Goal: Task Accomplishment & Management: Use online tool/utility

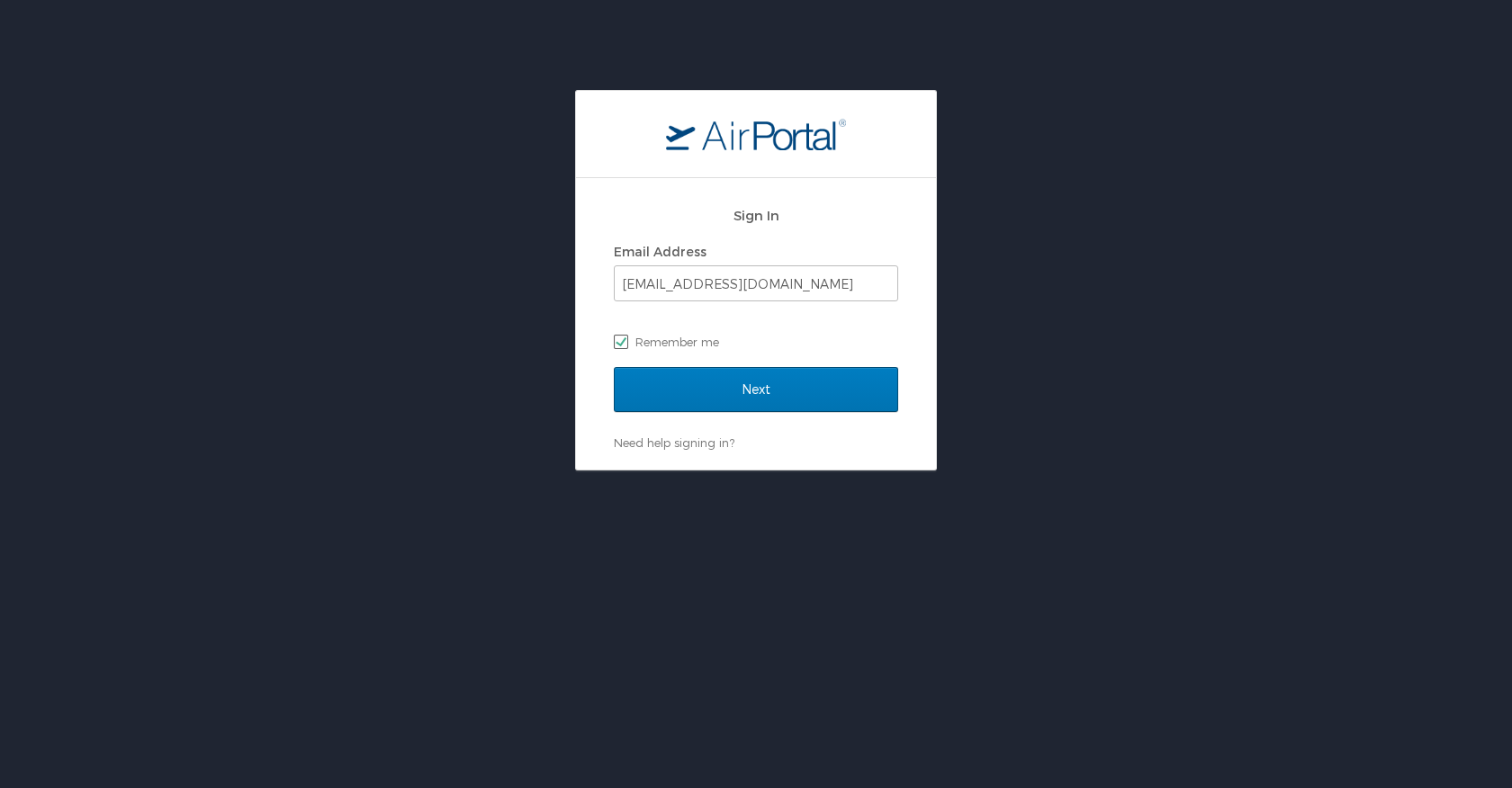
click at [666, 332] on label "Remember me" at bounding box center [755, 341] width 284 height 27
click at [626, 335] on input "Remember me" at bounding box center [619, 340] width 12 height 12
click at [620, 341] on label "Remember me" at bounding box center [755, 341] width 284 height 27
click at [620, 341] on input "Remember me" at bounding box center [619, 340] width 12 height 12
checkbox input "true"
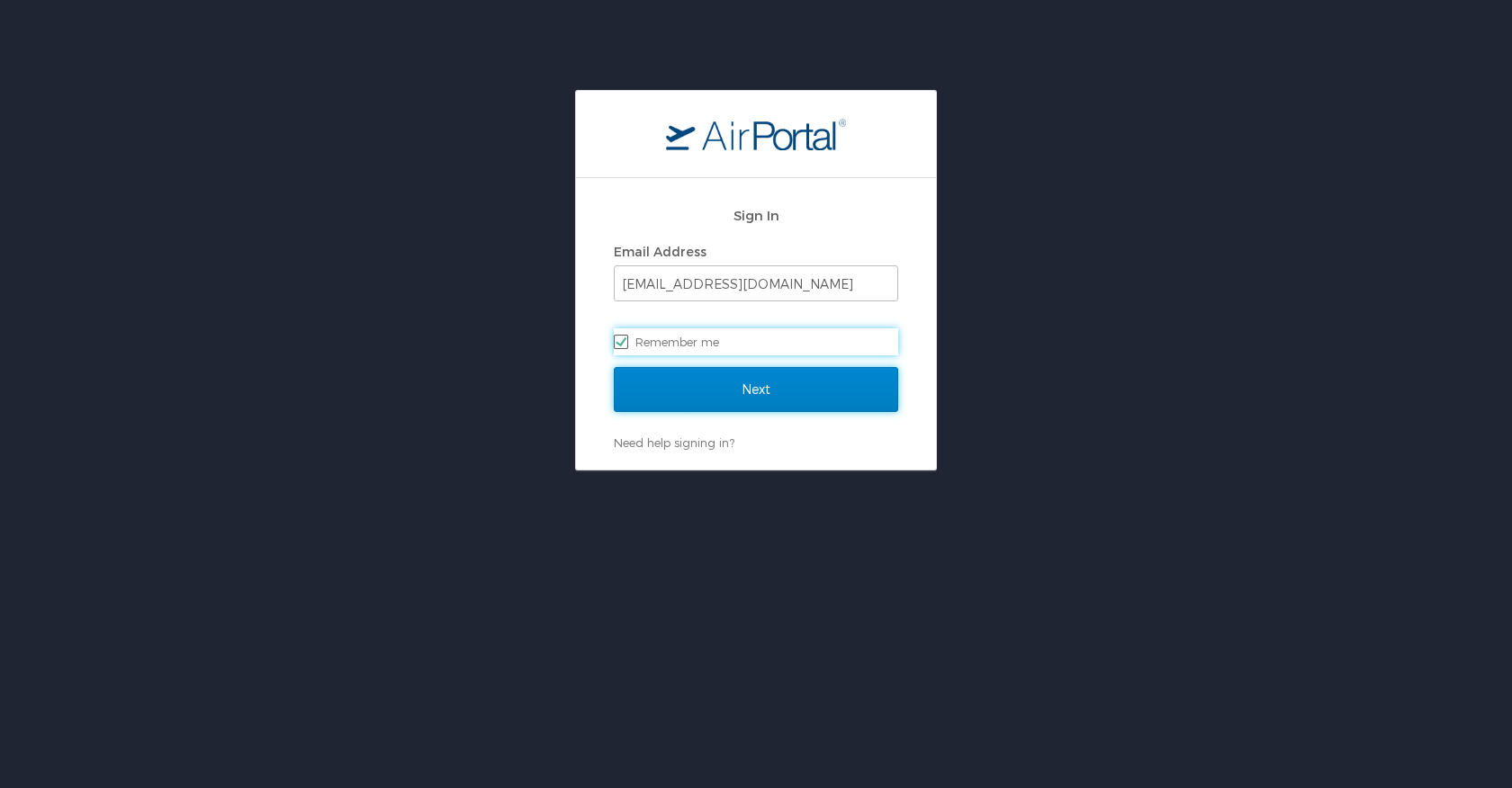
click at [688, 371] on input "Next" at bounding box center [755, 389] width 284 height 45
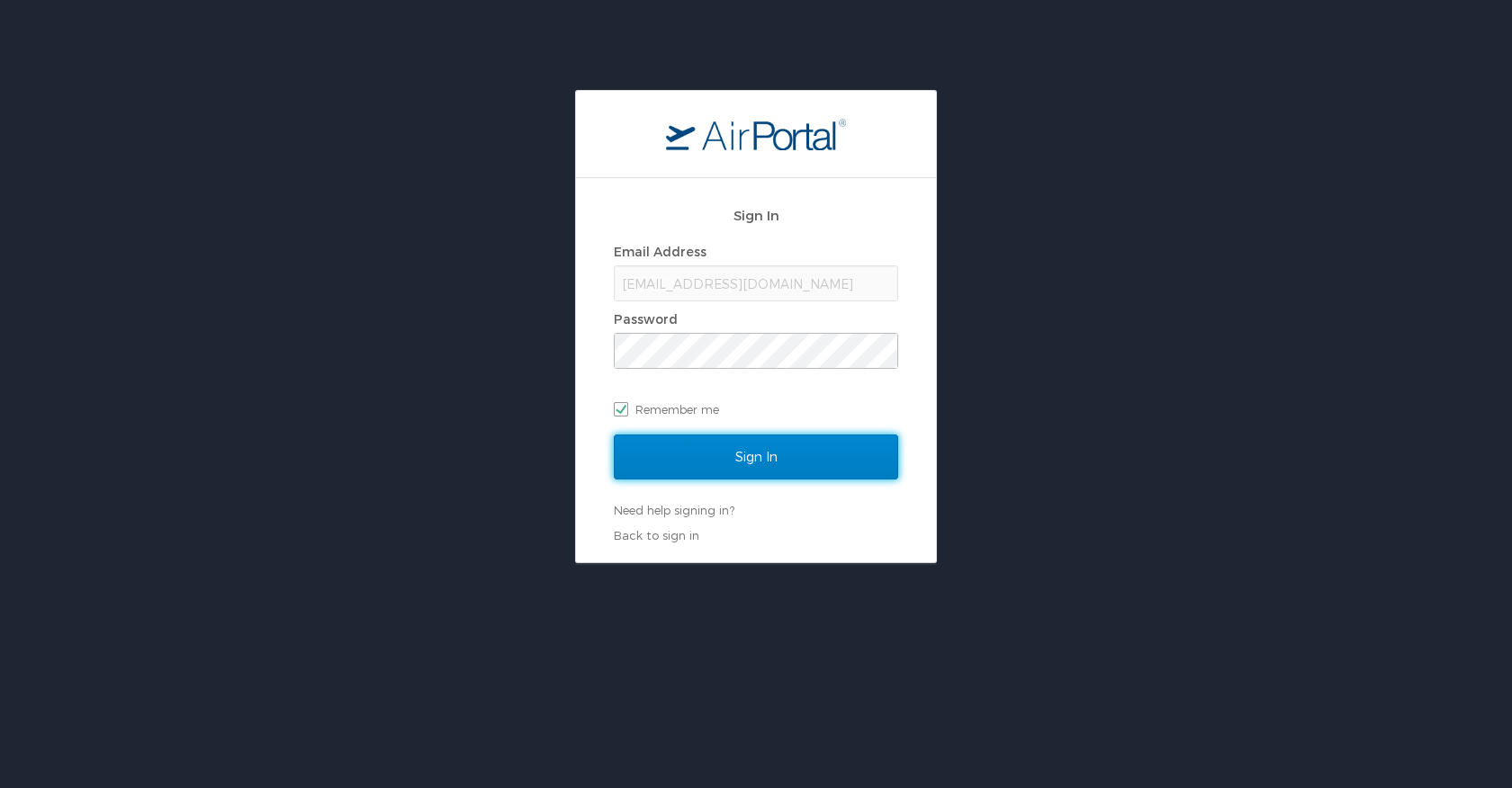
click at [724, 452] on input "Sign In" at bounding box center [755, 457] width 284 height 45
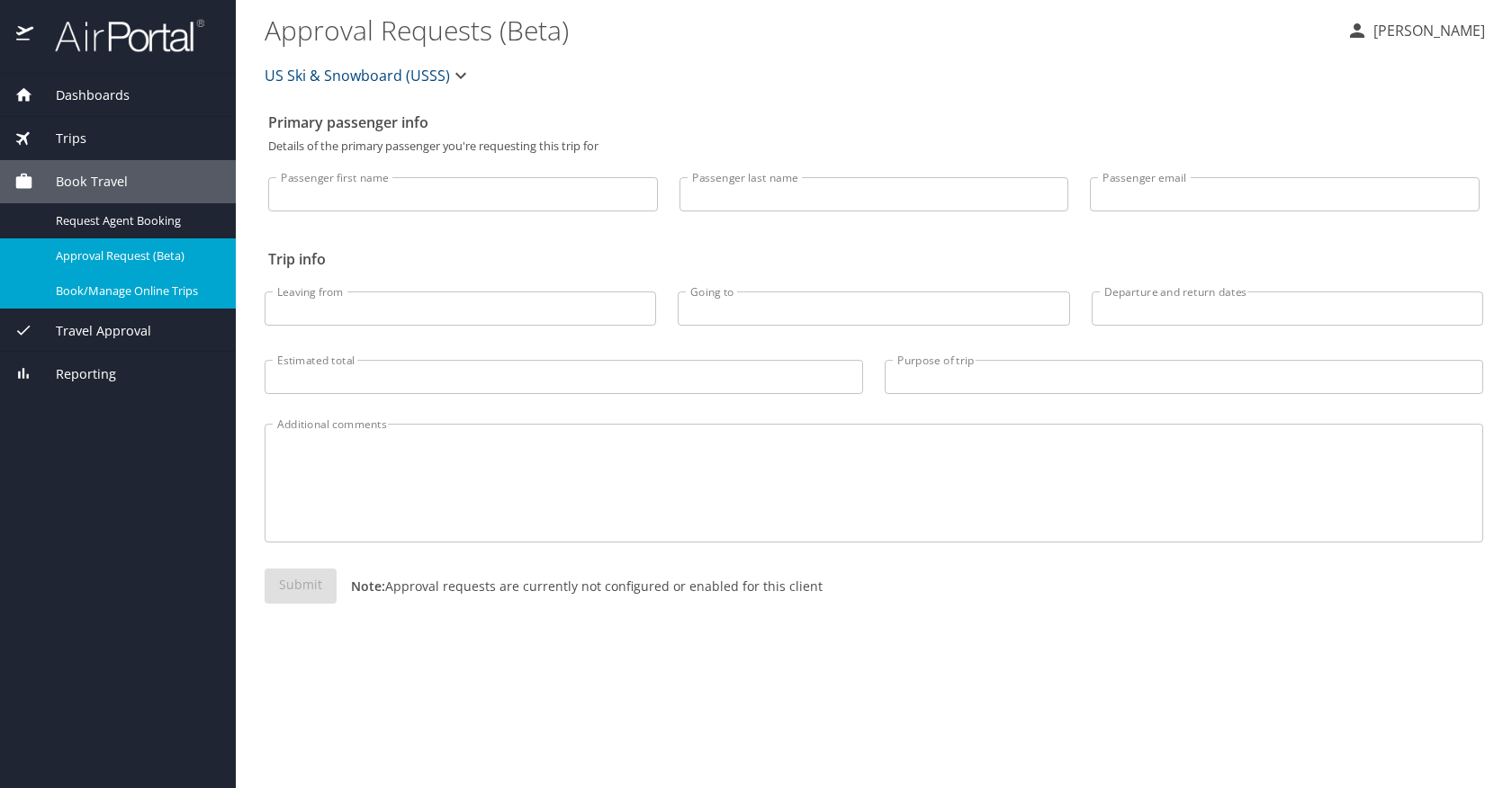
click at [119, 288] on span "Book/Manage Online Trips" at bounding box center [134, 290] width 158 height 17
